Goal: Task Accomplishment & Management: Manage account settings

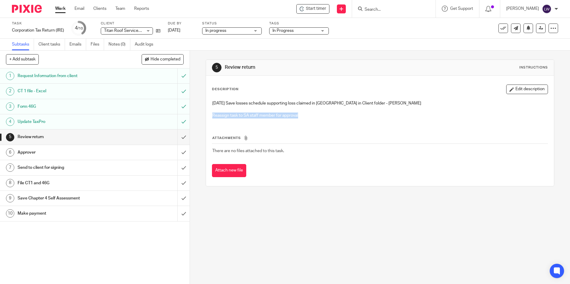
drag, startPoint x: 300, startPoint y: 114, endPoint x: 203, endPoint y: 116, distance: 96.3
click at [203, 116] on div "5 Review return Instructions Description Edit description [DATE] Save losses sc…" at bounding box center [380, 168] width 380 height 234
drag, startPoint x: 203, startPoint y: 116, endPoint x: 222, endPoint y: 116, distance: 18.5
copy p "Reassign task to SA staff member for approval"
click at [326, 125] on div "Attachments There are no files attached to this task. Attach new file" at bounding box center [380, 150] width 336 height 54
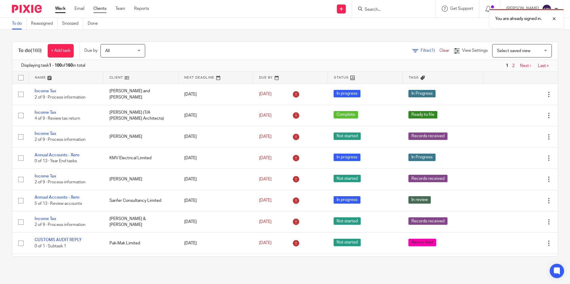
click at [102, 8] on link "Clients" at bounding box center [99, 9] width 13 height 6
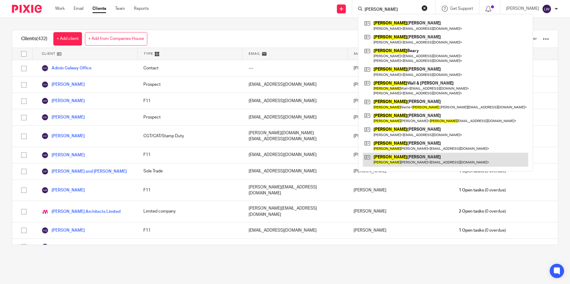
type input "michael"
click at [396, 159] on link at bounding box center [445, 160] width 165 height 14
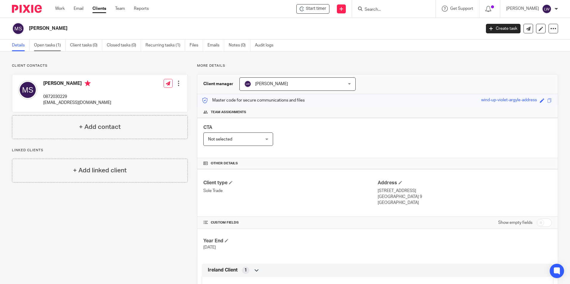
click at [50, 45] on link "Open tasks (1)" at bounding box center [50, 46] width 32 height 12
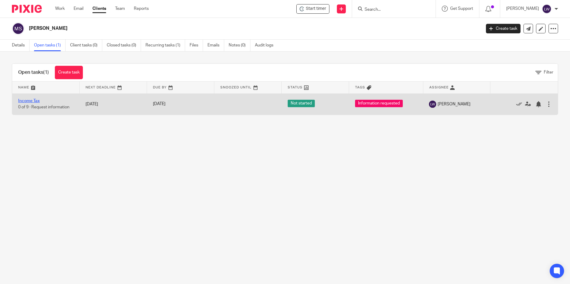
click at [32, 100] on link "Income Tax" at bounding box center [28, 101] width 21 height 4
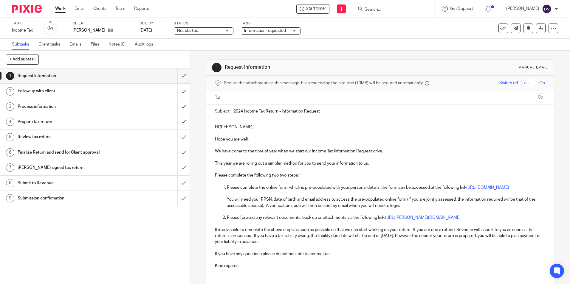
click at [278, 28] on span "Information requested" at bounding box center [266, 31] width 45 height 6
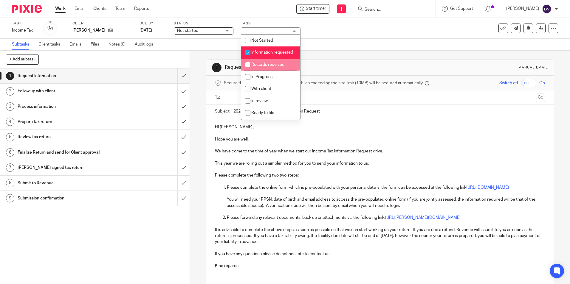
click at [279, 67] on span "Records received" at bounding box center [267, 65] width 33 height 4
checkbox input "true"
click at [268, 55] on li "Information requested" at bounding box center [270, 53] width 59 height 12
checkbox input "false"
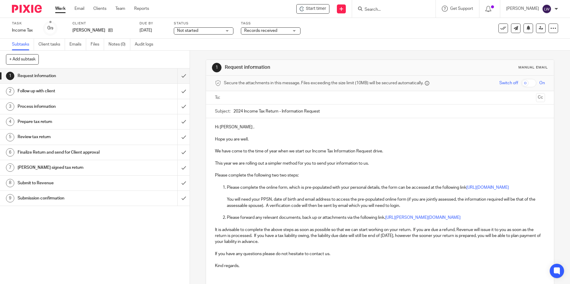
click at [330, 34] on div "Task Income Tax Save Income Tax 0 /9 Client Michael Sheridan Due by 30 Sep 2025…" at bounding box center [239, 28] width 455 height 14
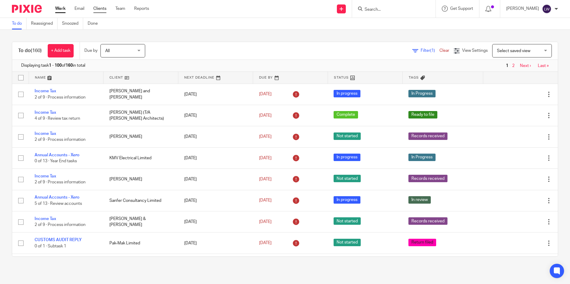
click at [96, 9] on link "Clients" at bounding box center [99, 9] width 13 height 6
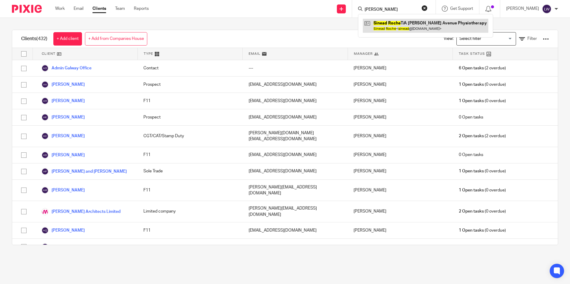
type input "sinead roche"
click at [394, 31] on link at bounding box center [426, 26] width 126 height 14
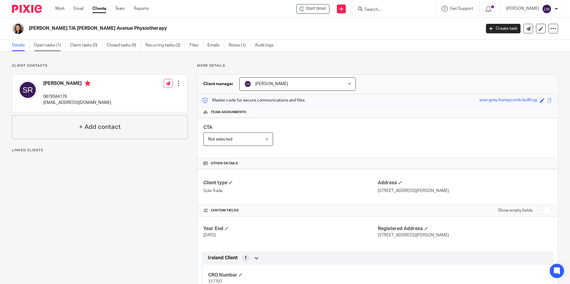
click at [55, 45] on link "Open tasks (1)" at bounding box center [50, 46] width 32 height 12
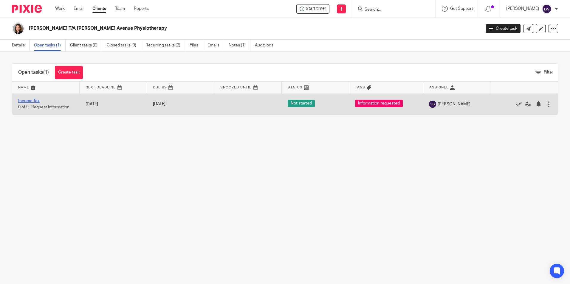
click at [32, 101] on link "Income Tax" at bounding box center [28, 101] width 21 height 4
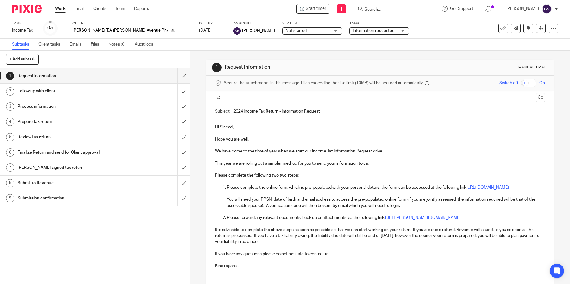
click at [359, 32] on span "Information requested" at bounding box center [374, 31] width 42 height 4
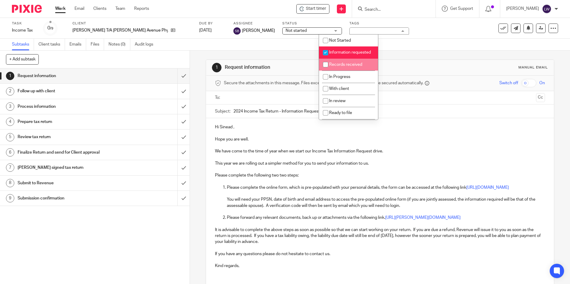
click at [349, 67] on span "Records received" at bounding box center [345, 65] width 33 height 4
checkbox input "true"
click at [346, 55] on li "Information requested" at bounding box center [348, 53] width 59 height 12
checkbox input "false"
click at [418, 33] on div "Task Income Tax Save Income Tax 0 /9 Client Sinead Roche T/A Collins Avenue Phy…" at bounding box center [239, 28] width 455 height 14
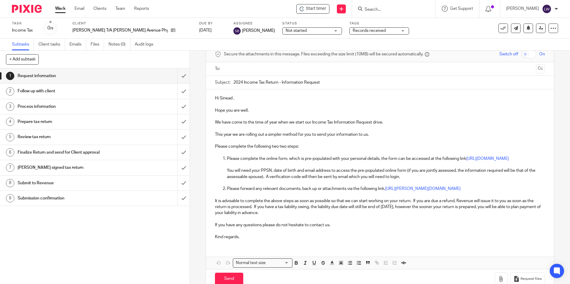
scroll to position [49, 0]
